Goal: Task Accomplishment & Management: Manage account settings

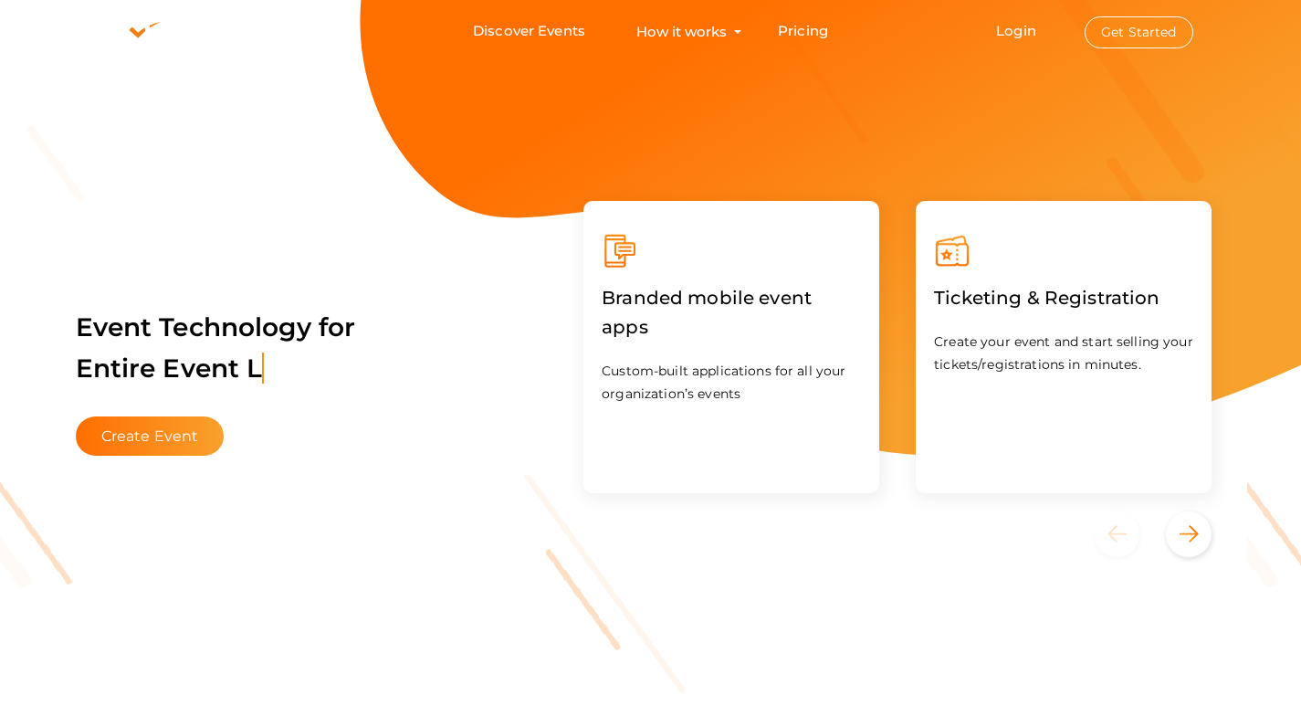
click at [1131, 31] on button "Get Started" at bounding box center [1139, 32] width 109 height 32
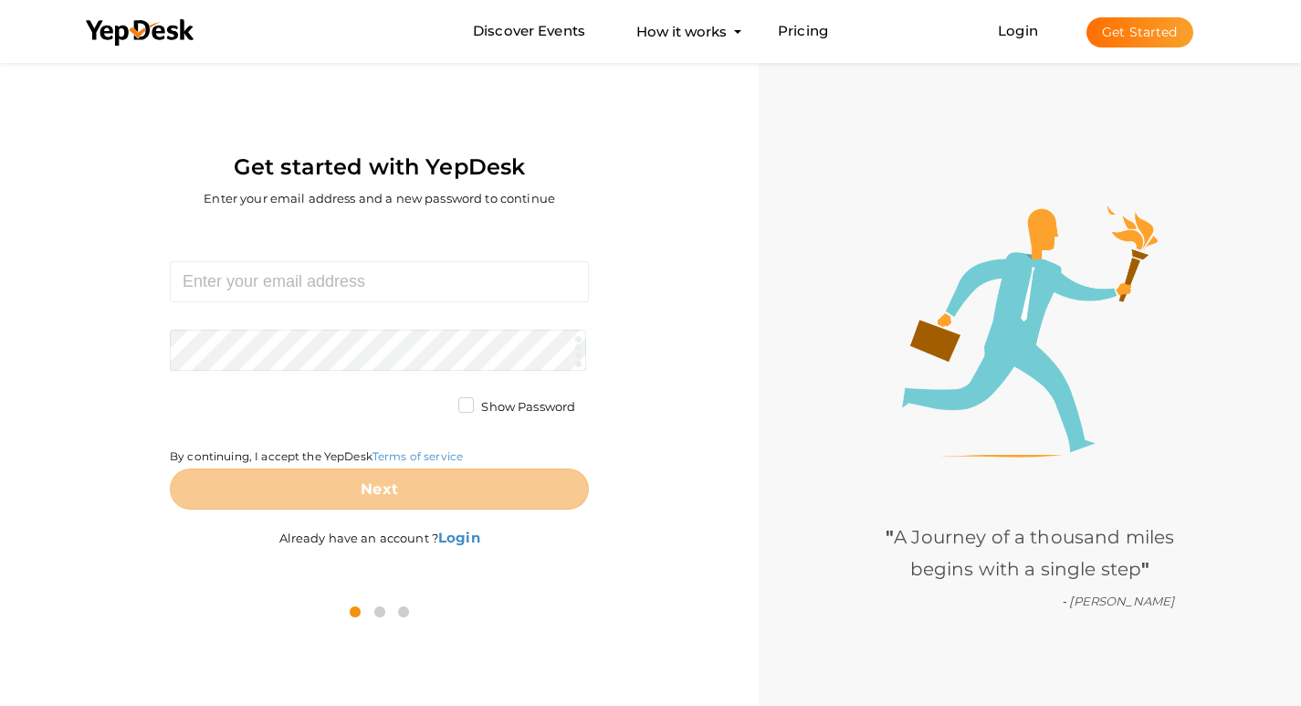
click at [1163, 33] on button "Get Started" at bounding box center [1140, 32] width 107 height 30
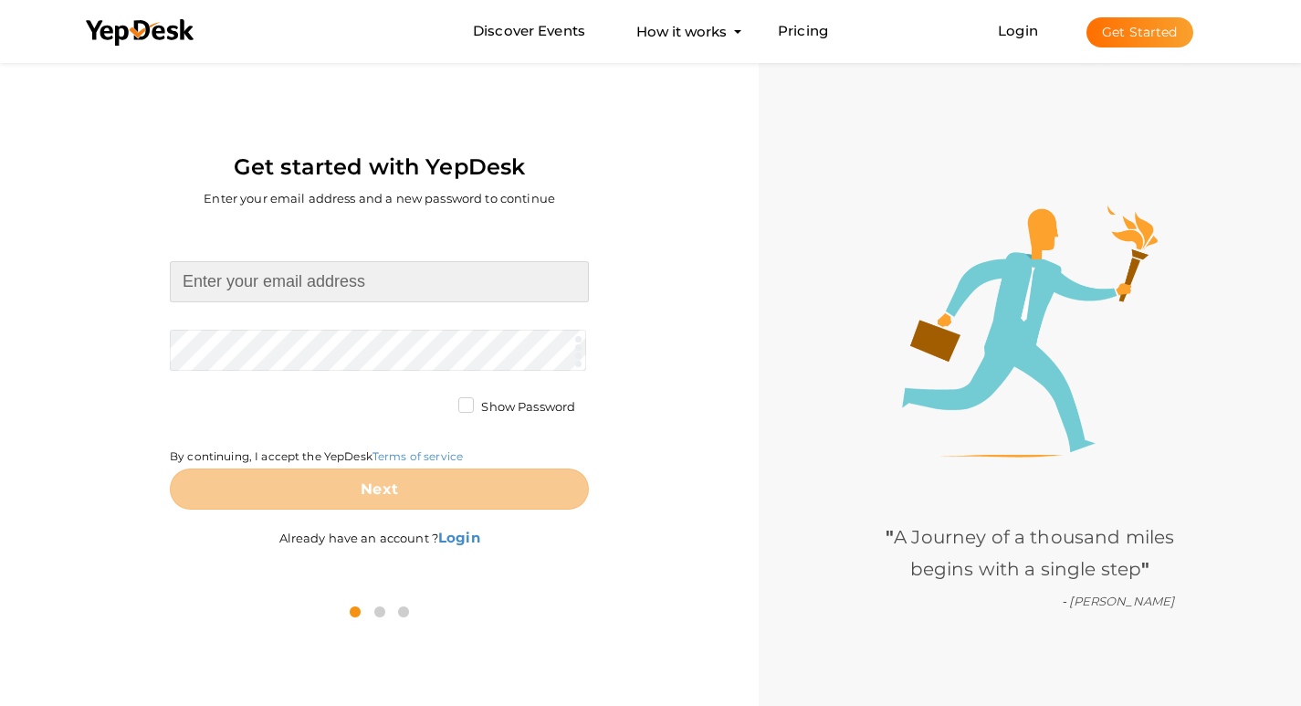
click at [283, 282] on input at bounding box center [379, 281] width 419 height 41
type input "[EMAIL_ADDRESS][DOMAIN_NAME]"
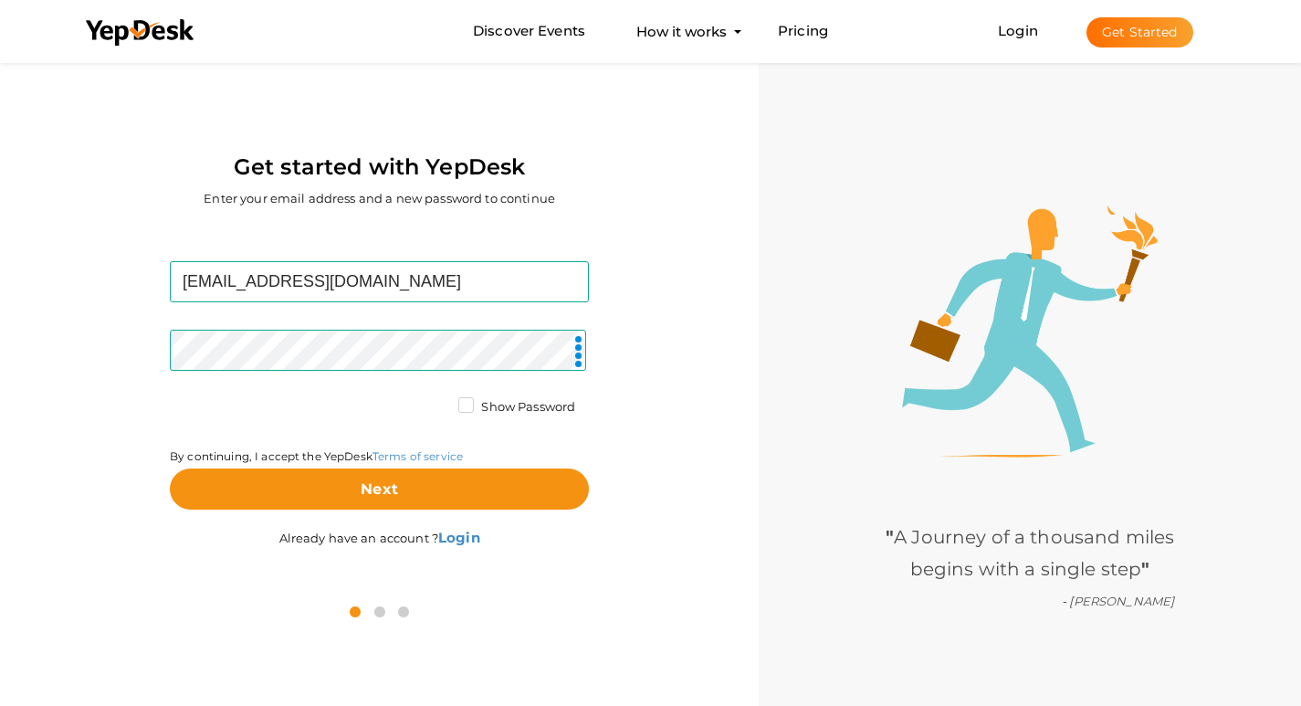
click at [459, 405] on label "Show Password" at bounding box center [516, 407] width 117 height 18
click at [440, 402] on input "Show Password" at bounding box center [440, 402] width 0 height 0
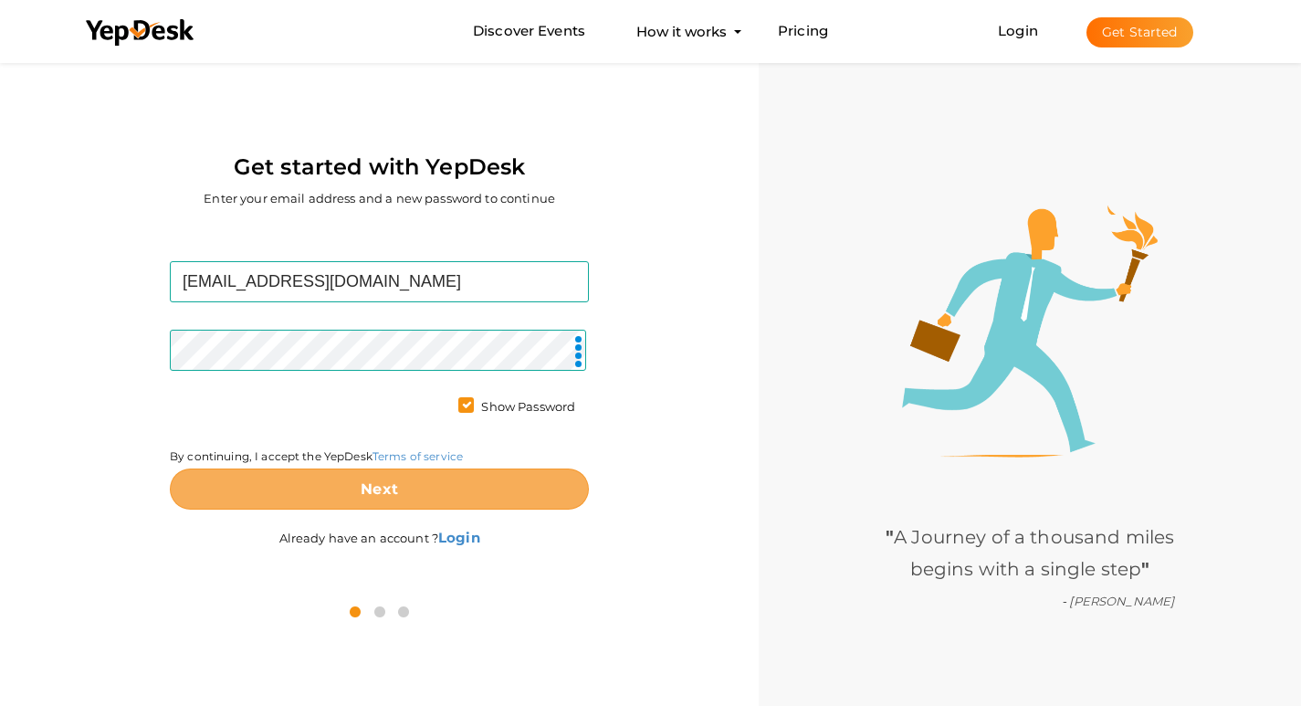
click at [458, 489] on button "Next" at bounding box center [379, 488] width 419 height 41
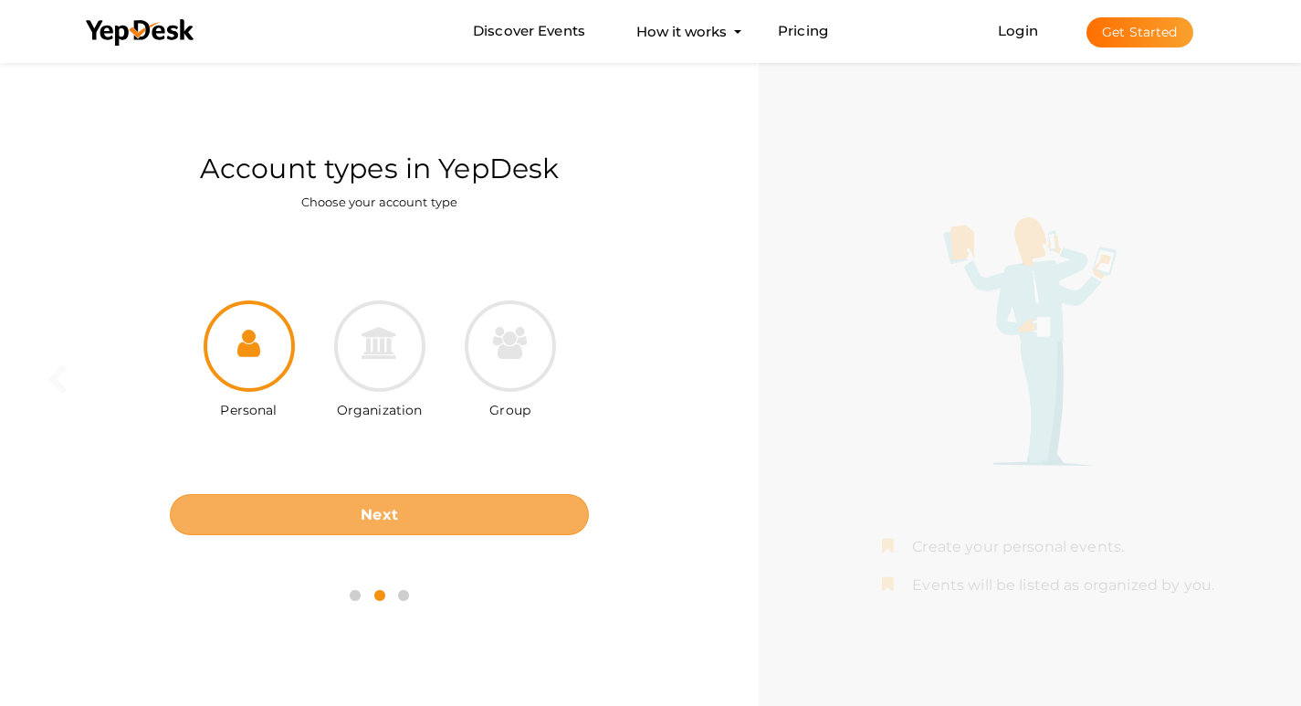
click at [466, 521] on button "Next" at bounding box center [379, 514] width 419 height 41
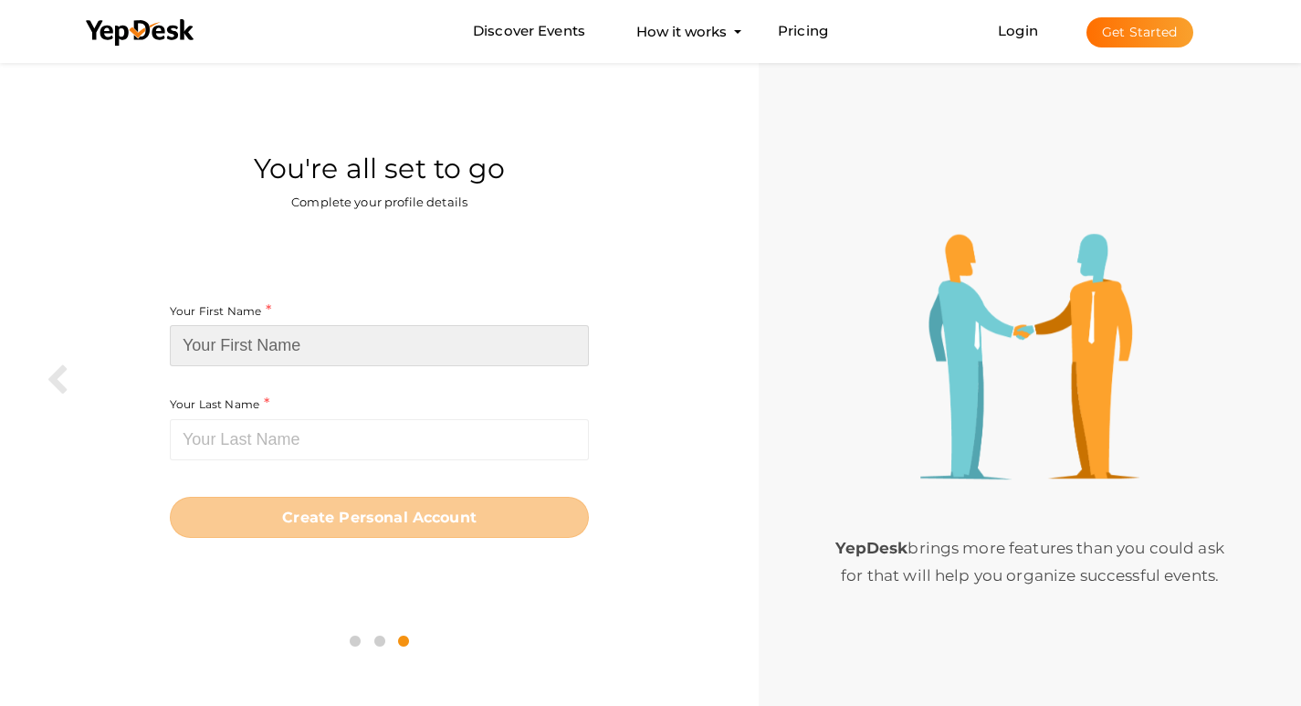
click at [345, 348] on input at bounding box center [379, 345] width 419 height 41
paste input "hinjewadihiranandani"
drag, startPoint x: 359, startPoint y: 348, endPoint x: 254, endPoint y: 353, distance: 105.2
click at [254, 353] on input "hinjewadihiranandani" at bounding box center [379, 345] width 419 height 41
type input "hinjewadi"
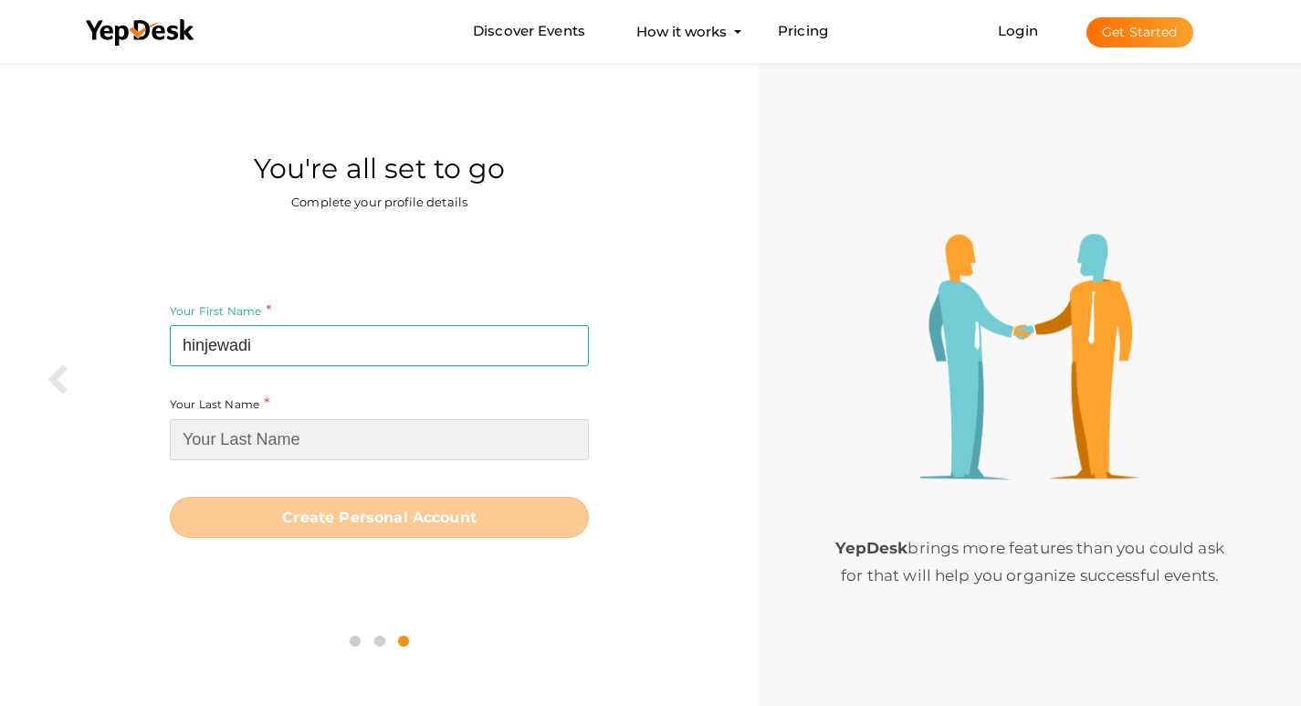
click at [274, 437] on input at bounding box center [379, 439] width 419 height 41
paste input "hiranandani"
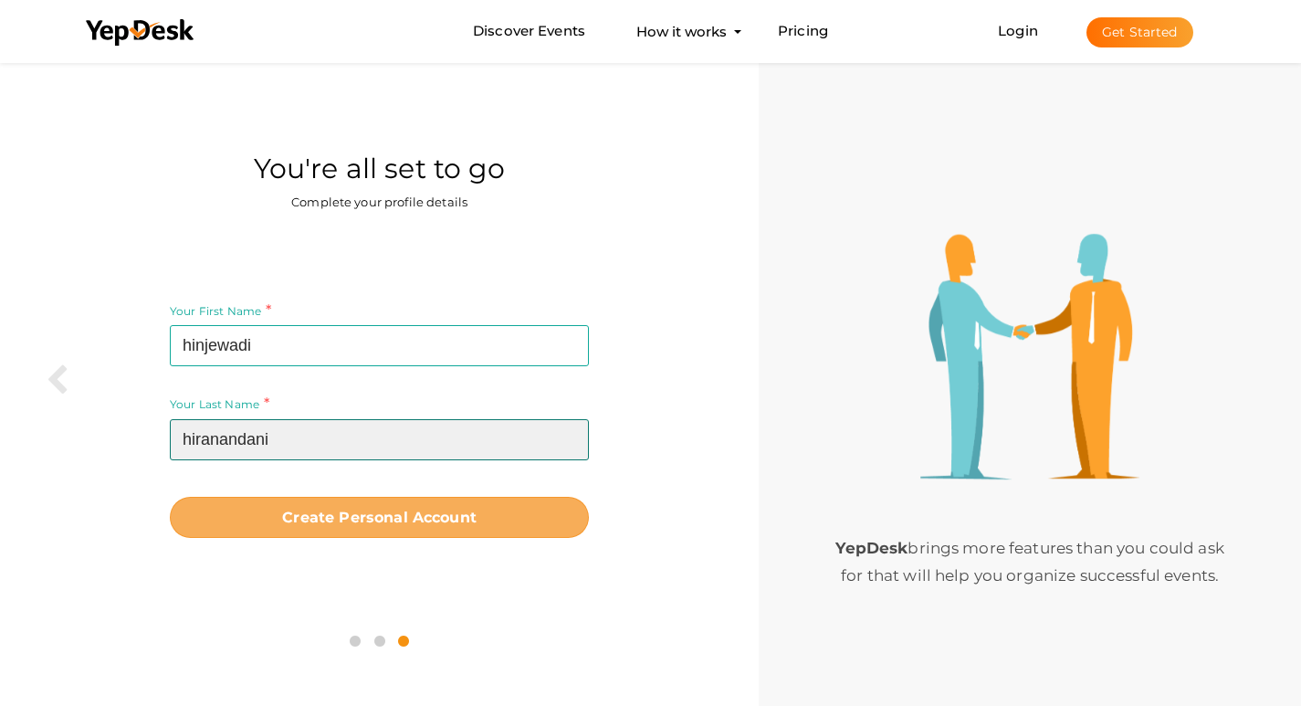
type input "hiranandani"
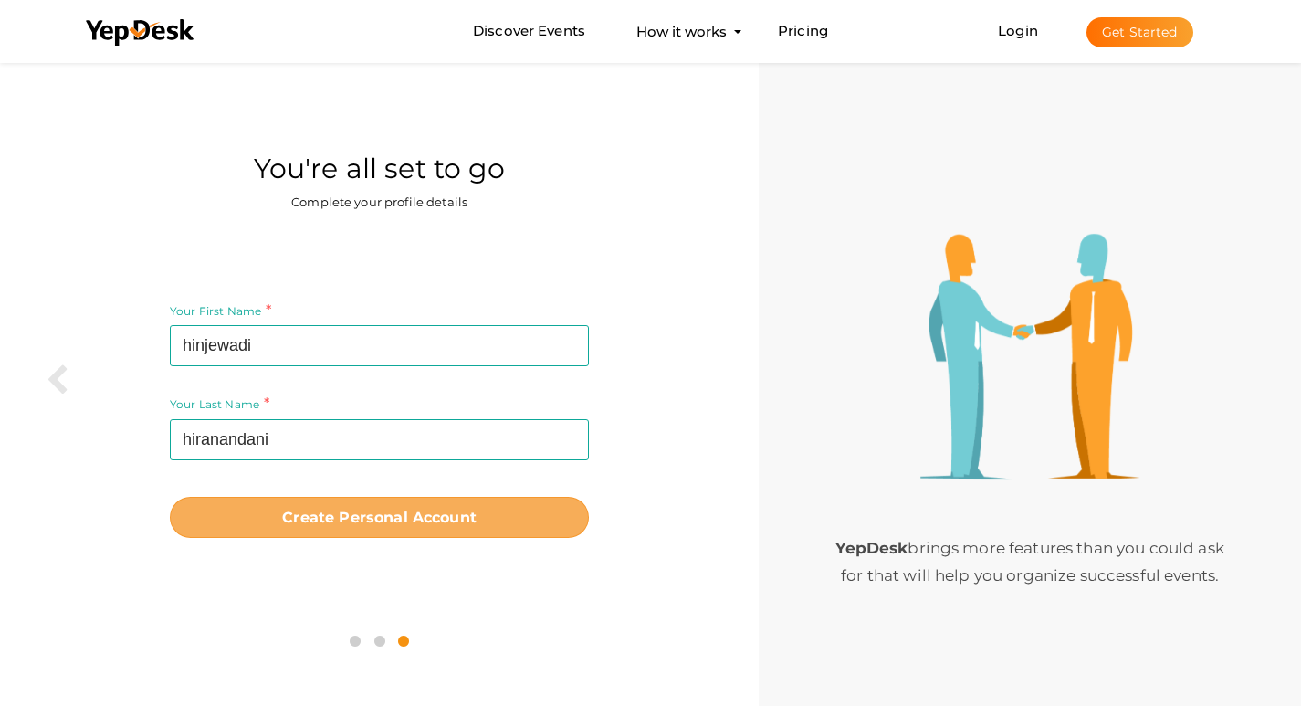
click at [431, 523] on b "Create Personal Account" at bounding box center [379, 517] width 195 height 17
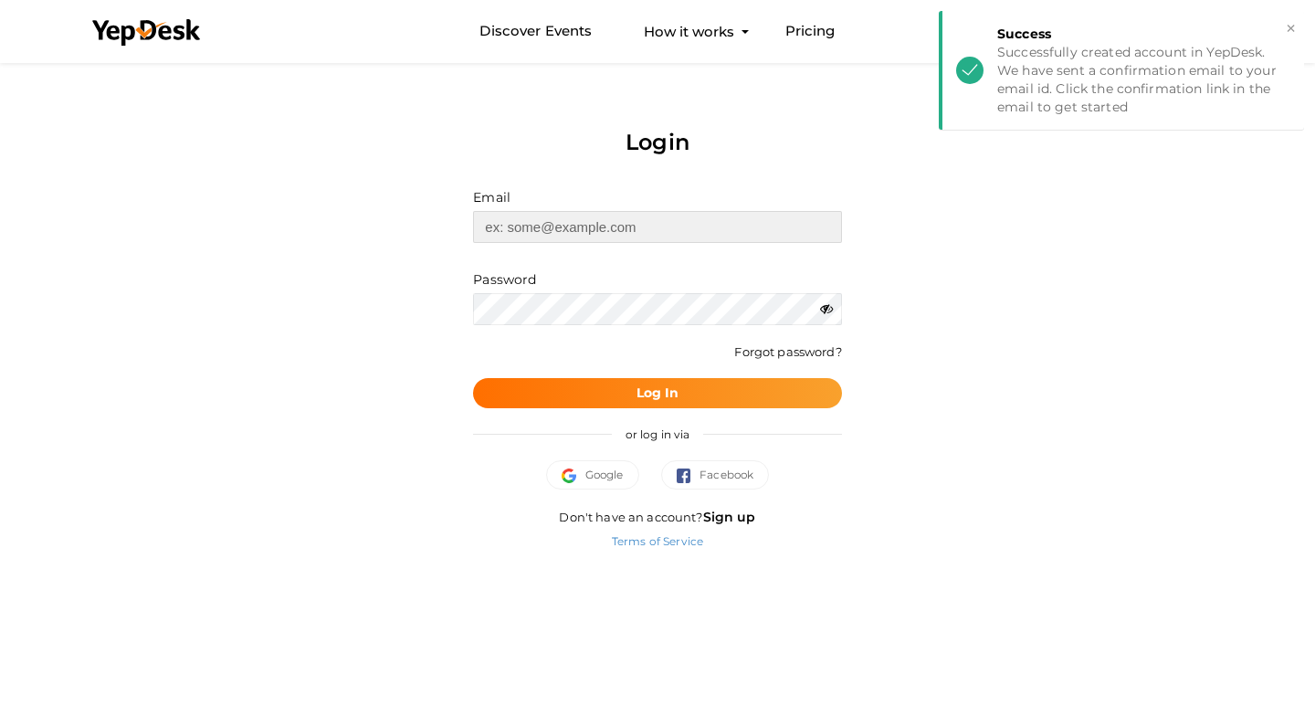
type input "hinjewadihiranandani@gmail.com"
click at [1289, 26] on button "×" at bounding box center [1291, 28] width 12 height 21
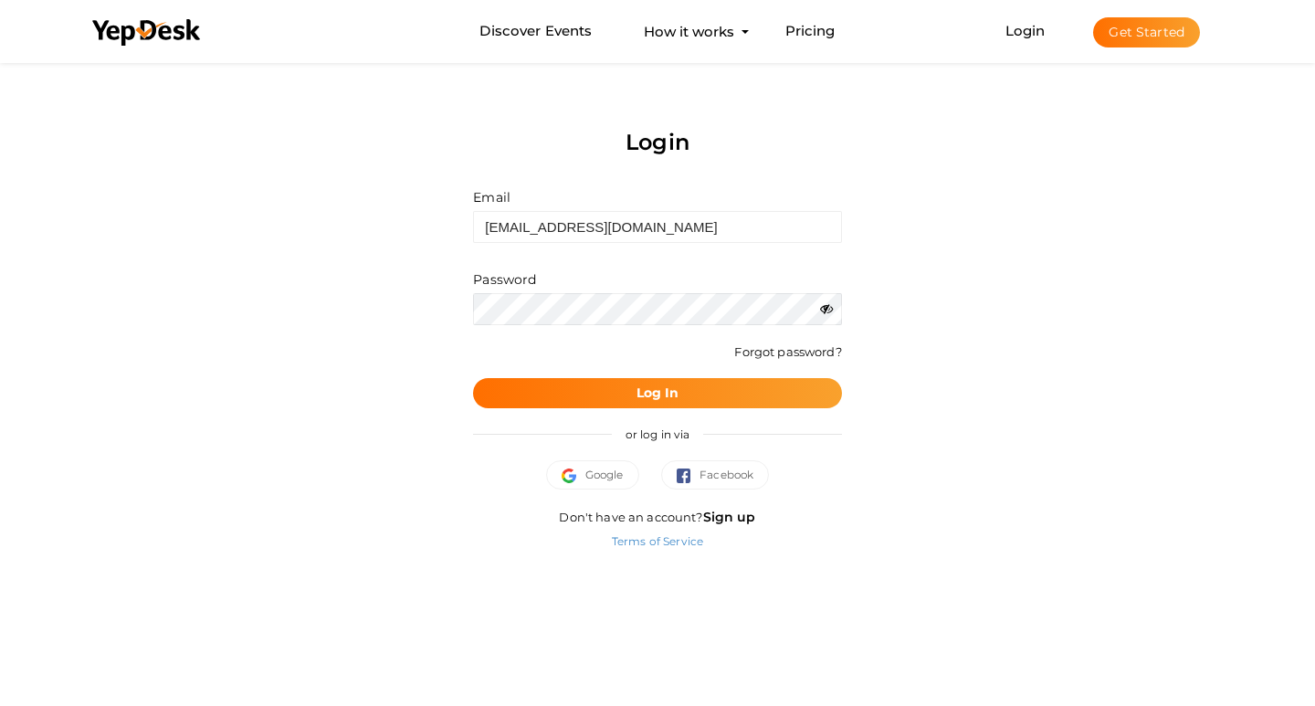
click at [704, 418] on div "or log in via" at bounding box center [657, 434] width 368 height 52
click at [704, 412] on div "or log in via" at bounding box center [657, 434] width 368 height 52
click at [704, 402] on button "Log In" at bounding box center [657, 393] width 368 height 30
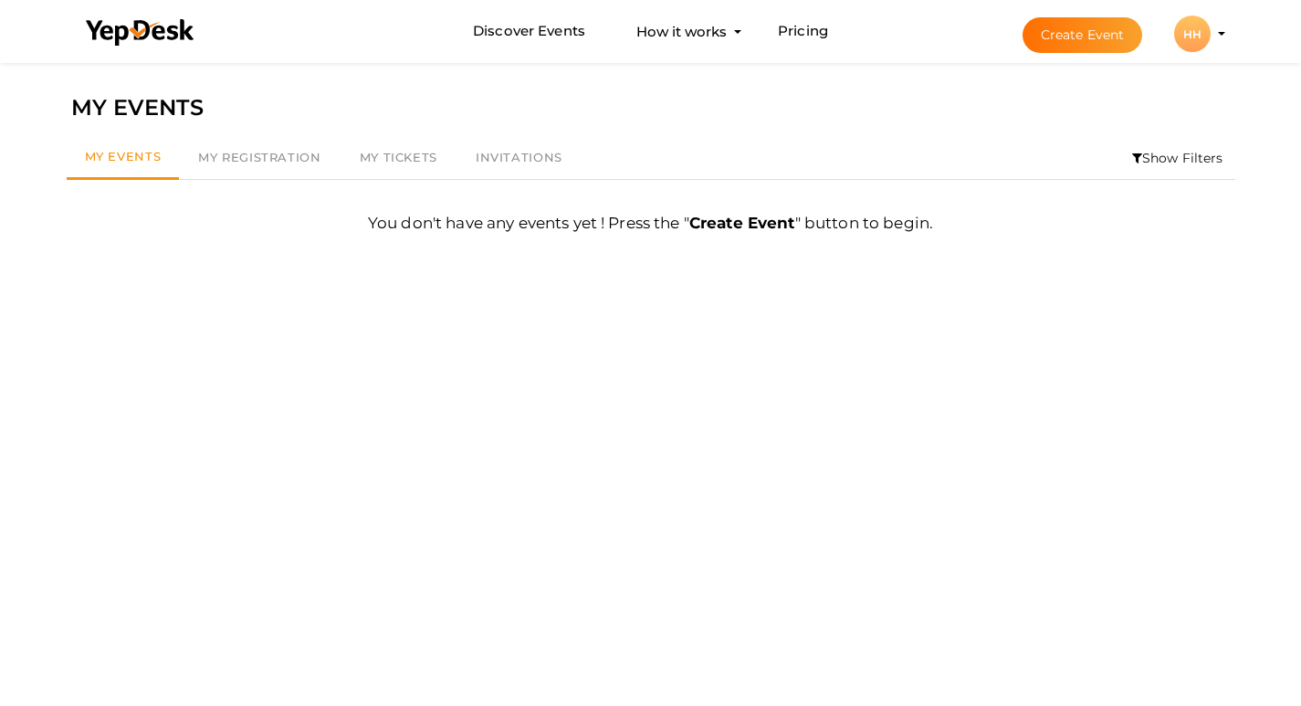
click at [1194, 37] on div "HH" at bounding box center [1192, 34] width 37 height 37
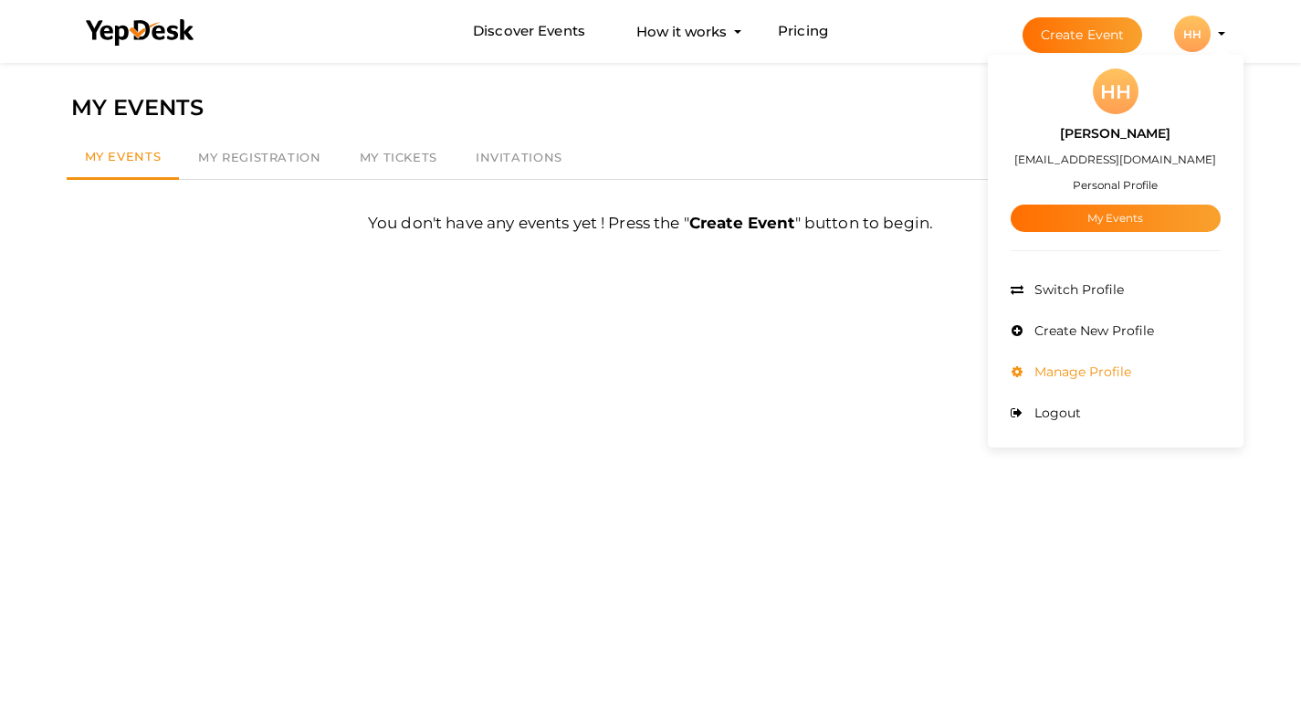
click at [1089, 380] on li "Manage Profile" at bounding box center [1116, 372] width 210 height 41
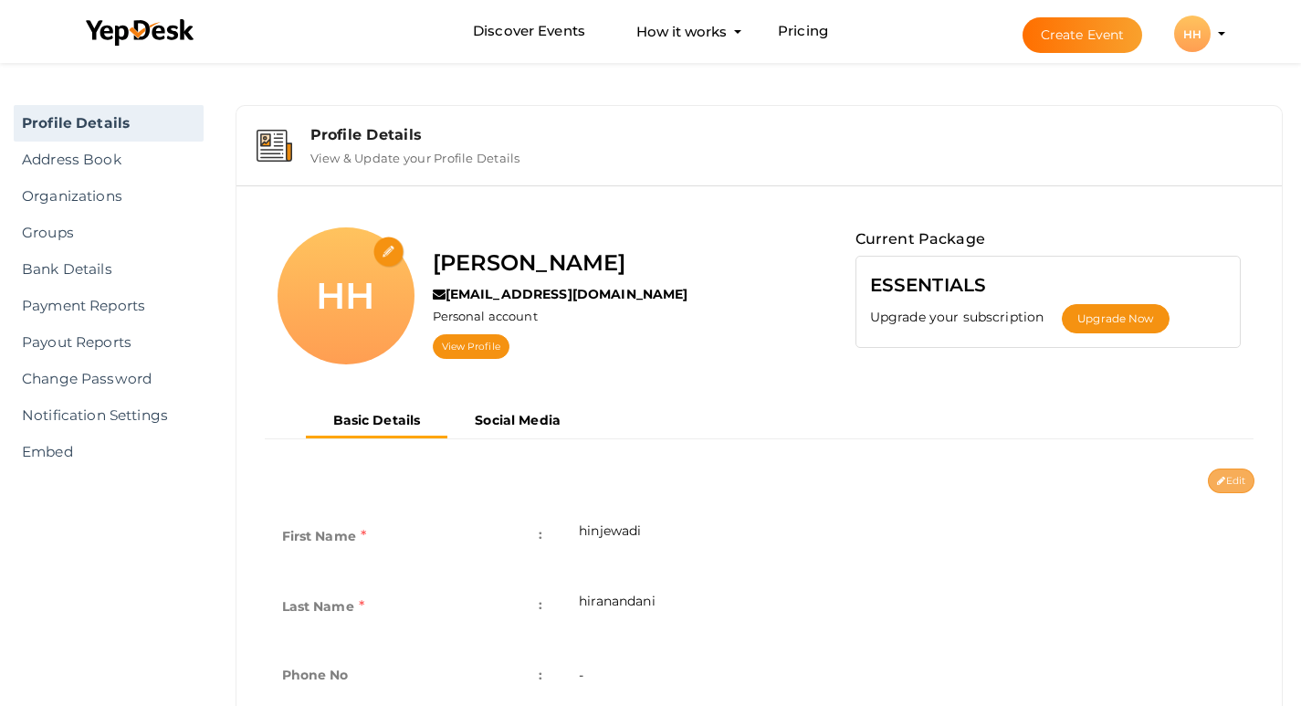
click at [1247, 484] on button "Edit" at bounding box center [1231, 480] width 47 height 25
type input "hinjewadi"
type input "hiranandani"
type input "hinjewadi-hiranandani"
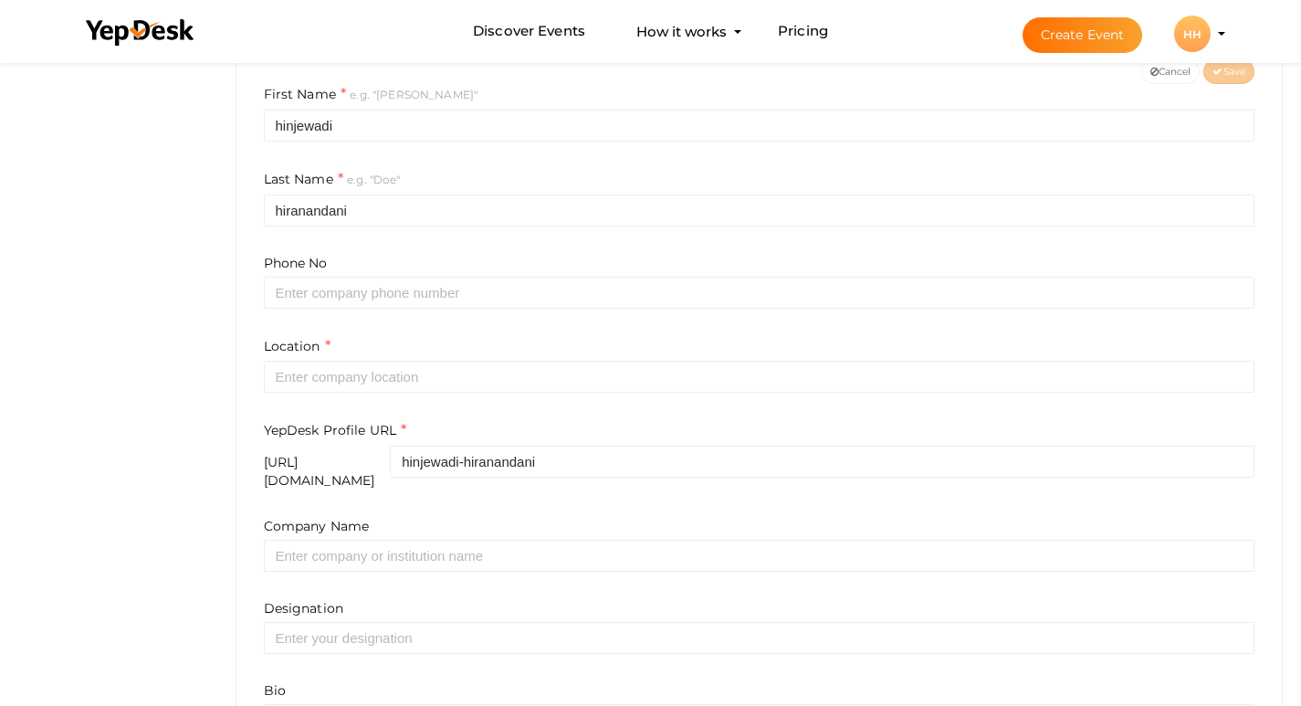
scroll to position [457, 0]
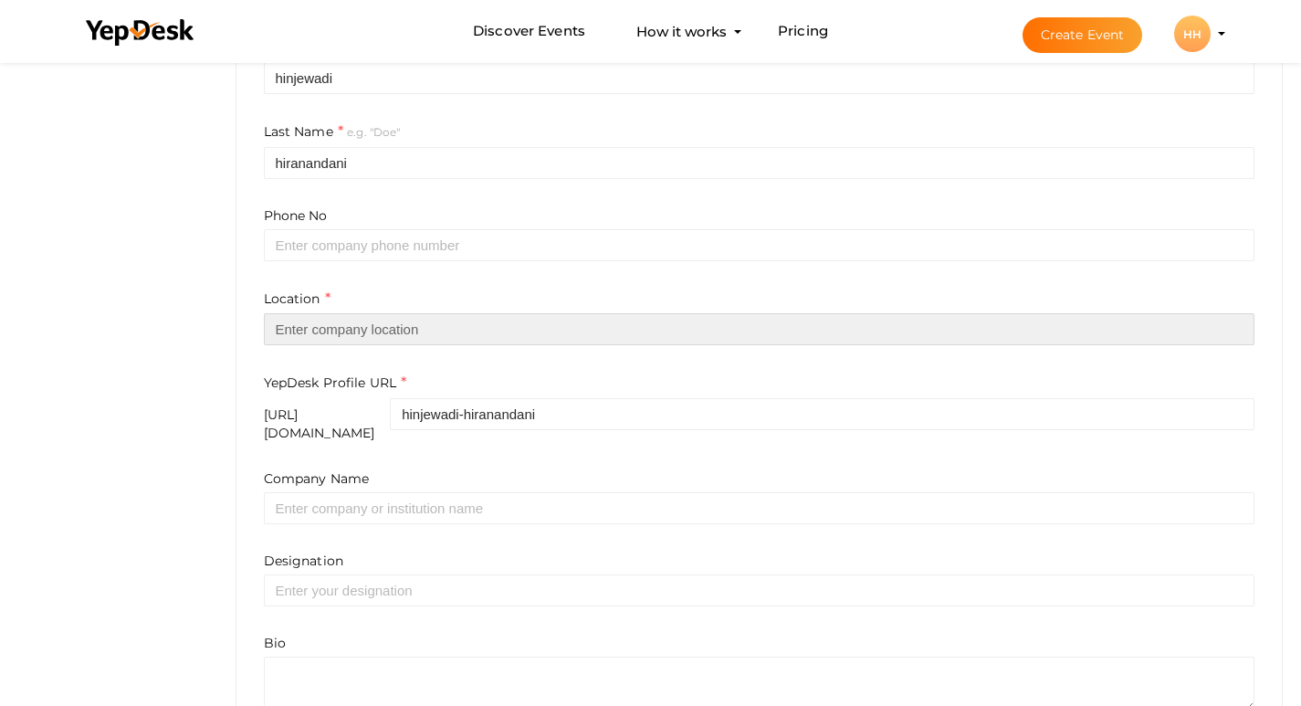
click at [428, 335] on input "text" at bounding box center [760, 329] width 992 height 32
paste input "Pune"
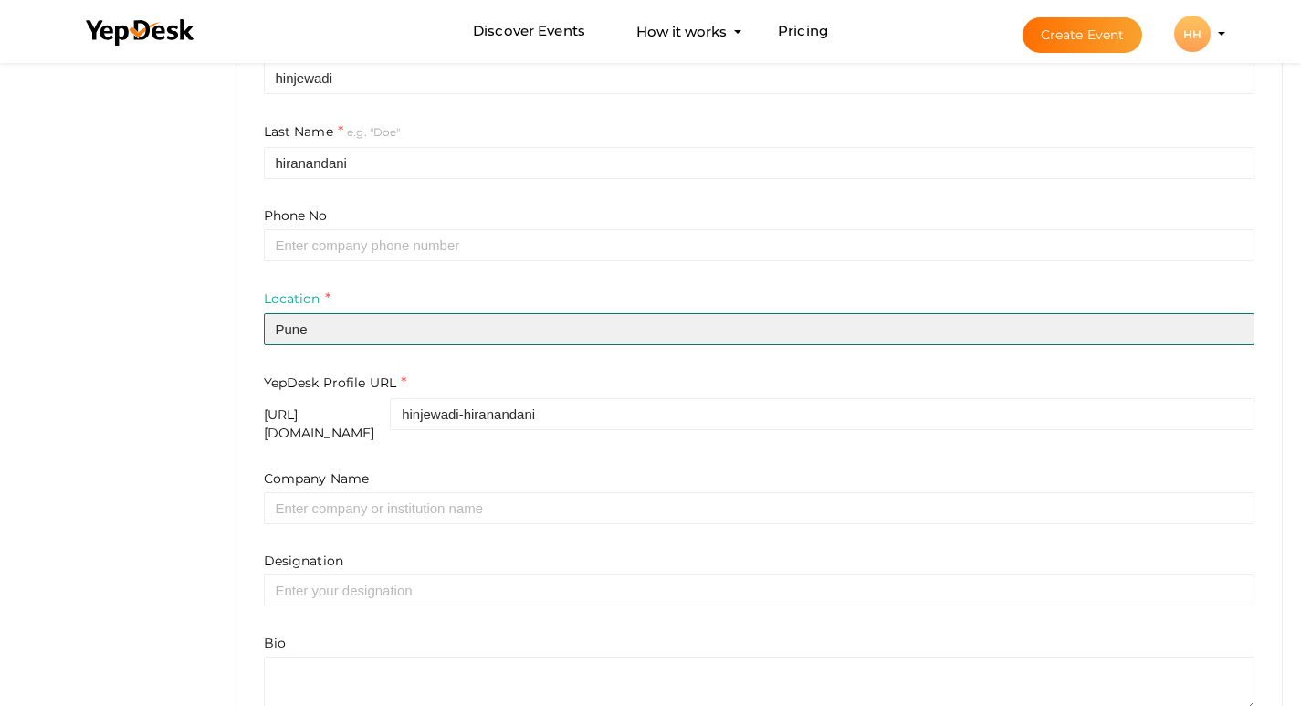
type input "Pune"
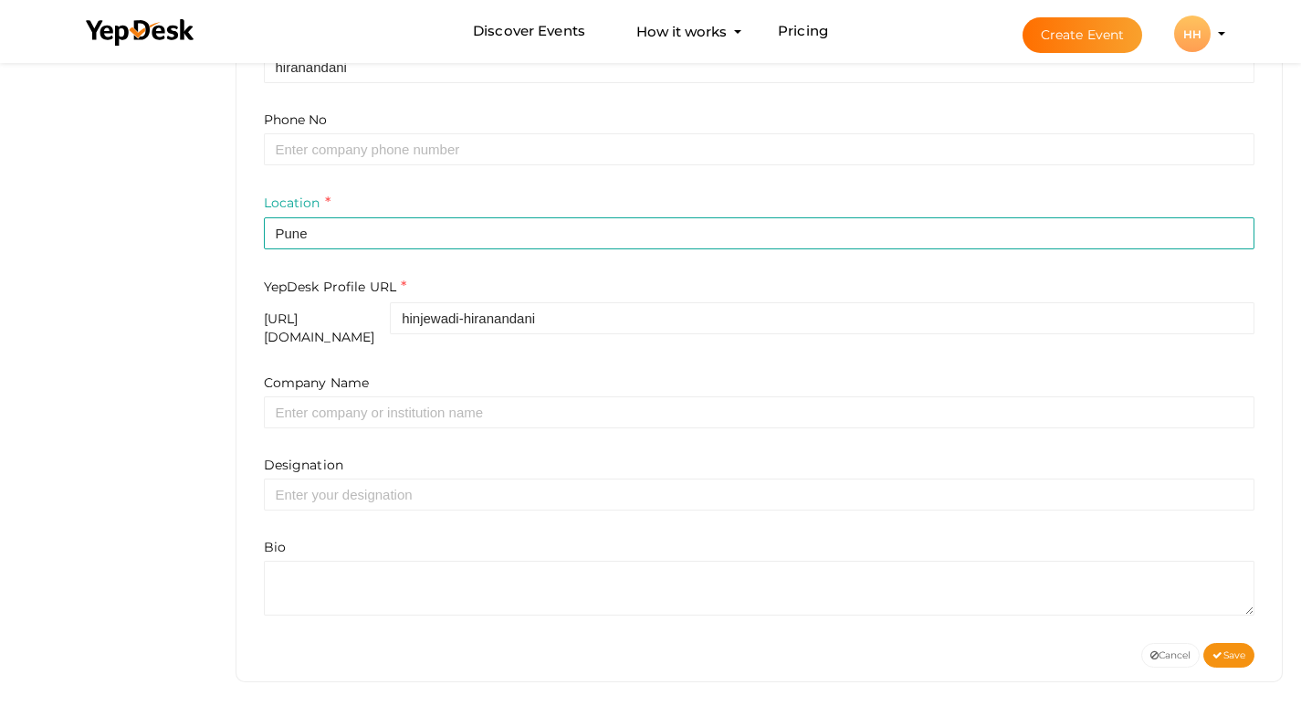
scroll to position [553, 0]
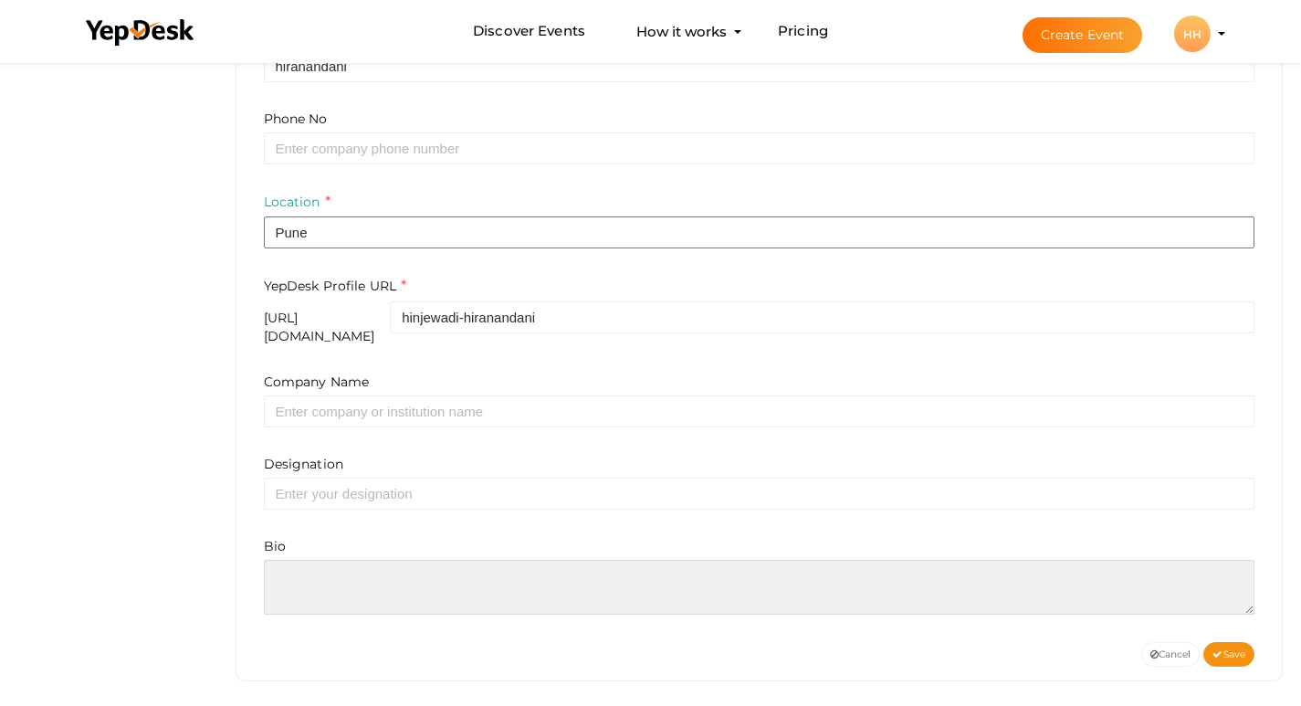
click at [451, 560] on textarea at bounding box center [760, 587] width 992 height 55
paste textarea "Hiranandani Hinjewadi Phase 2 is a luxurious residential project by the renowne…"
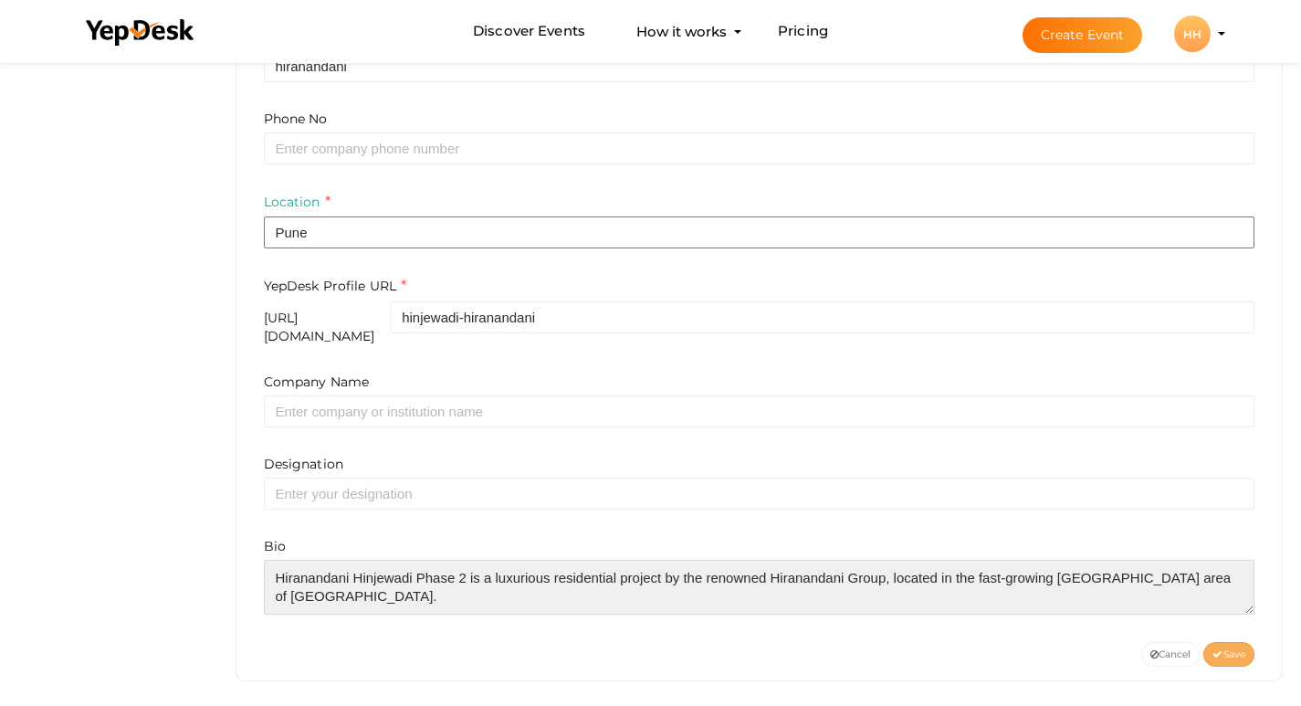
type textarea "Hiranandani Hinjewadi Phase 2 is a luxurious residential project by the renowne…"
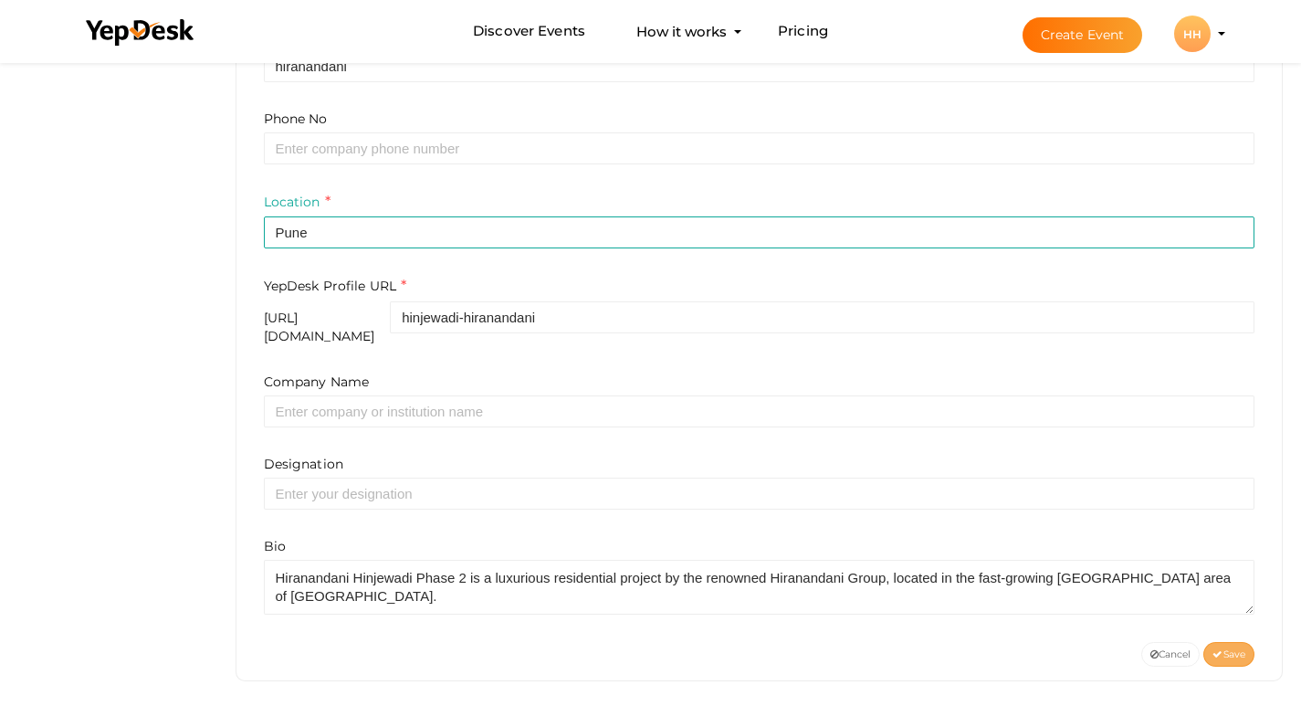
click at [1249, 646] on button "Save" at bounding box center [1229, 654] width 51 height 25
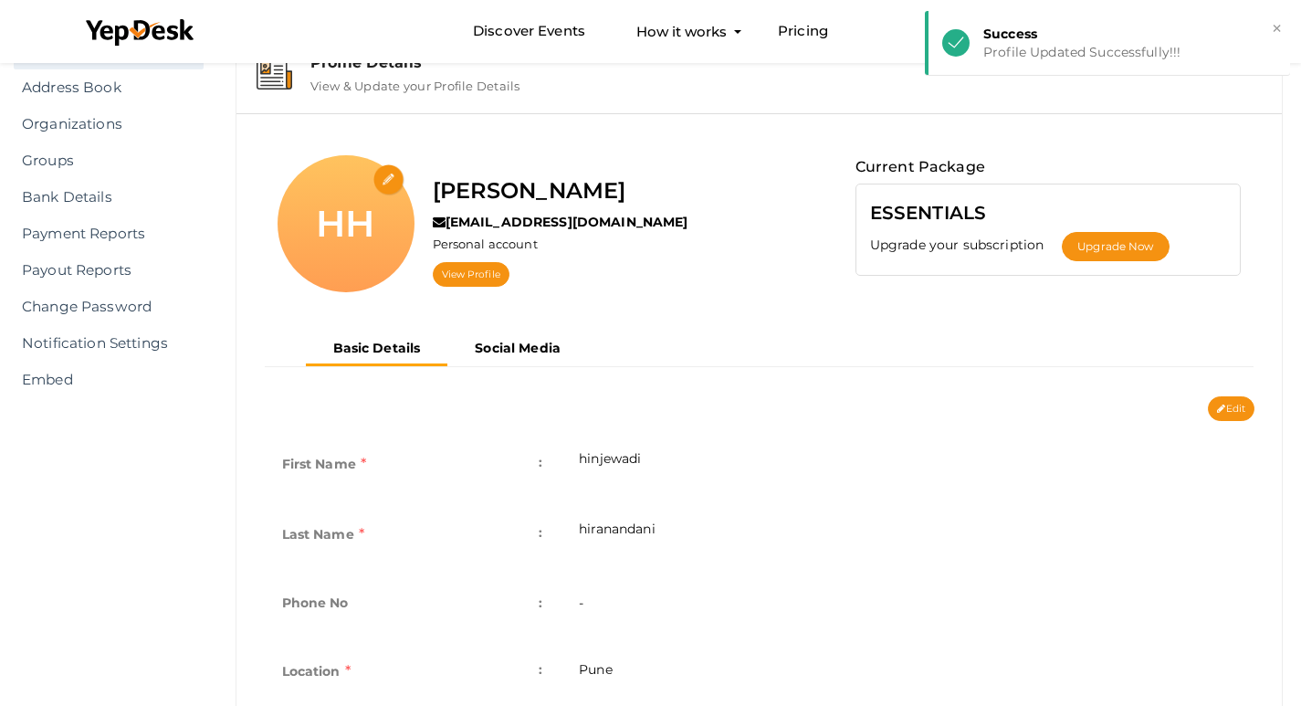
scroll to position [71, 0]
click at [559, 341] on b "Social Media" at bounding box center [518, 349] width 86 height 16
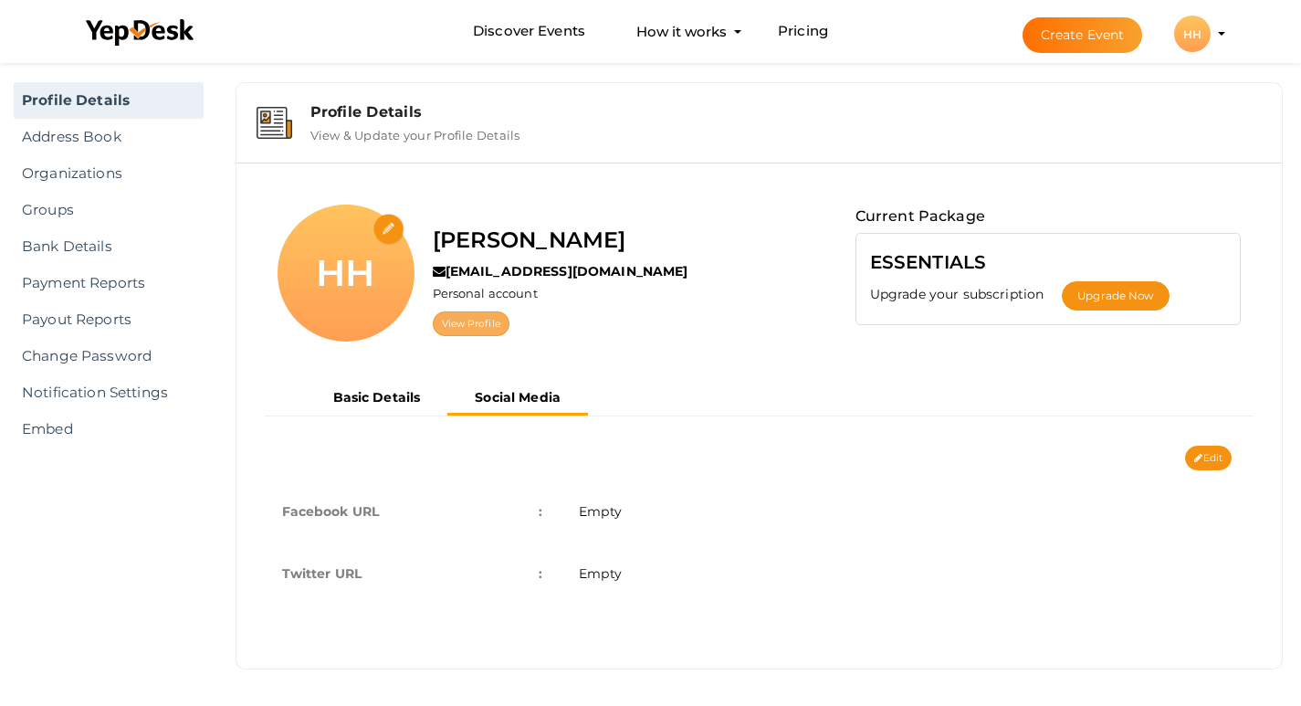
click at [497, 330] on link "View Profile" at bounding box center [471, 323] width 77 height 25
